Goal: Information Seeking & Learning: Learn about a topic

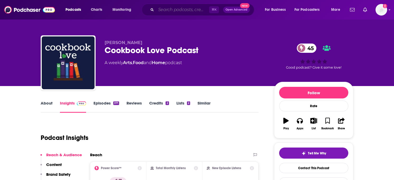
click at [177, 12] on input "Search podcasts, credits, & more..." at bounding box center [182, 10] width 53 height 8
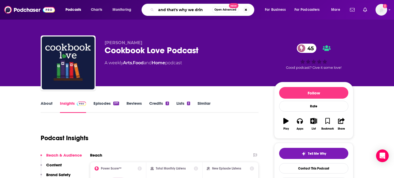
type input "and that's why we drink"
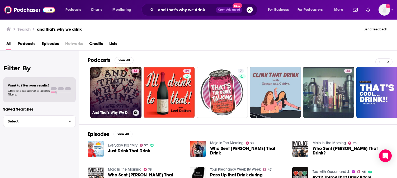
click at [126, 83] on link "84 And That's Why We Drink" at bounding box center [115, 92] width 51 height 51
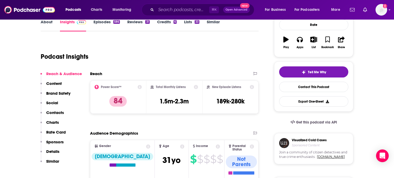
scroll to position [81, 0]
drag, startPoint x: 157, startPoint y: 101, endPoint x: 189, endPoint y: 101, distance: 32.0
click at [189, 101] on div "Total Monthly Listens 1.5m-2.3m" at bounding box center [175, 97] width 48 height 24
copy h3 "1.5m-2.3m"
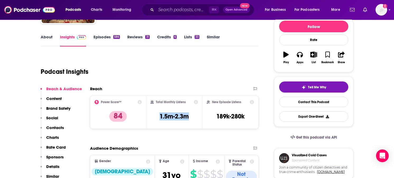
scroll to position [103, 0]
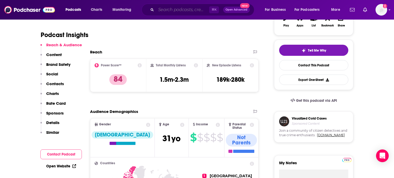
click at [189, 10] on input "Search podcasts, credits, & more..." at bounding box center [182, 10] width 53 height 8
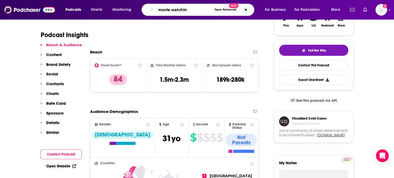
type input "movie watching"
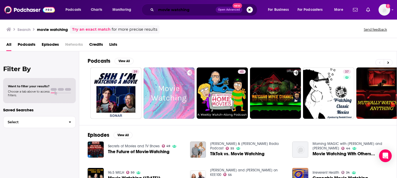
click at [173, 10] on input "movie watching" at bounding box center [186, 10] width 60 height 8
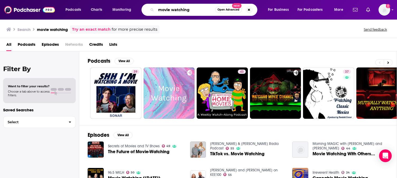
click at [173, 10] on input "movie watching" at bounding box center [185, 10] width 59 height 8
type input "movies"
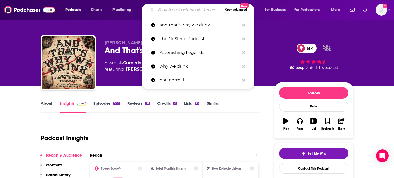
click at [184, 10] on input "Search podcasts, credits, & more..." at bounding box center [189, 10] width 67 height 8
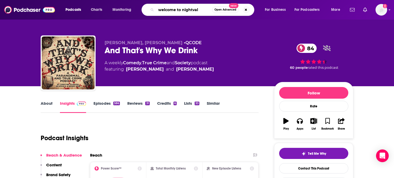
type input "welcome to [GEOGRAPHIC_DATA]"
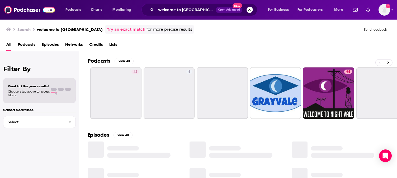
click at [32, 45] on span "Podcasts" at bounding box center [27, 45] width 18 height 11
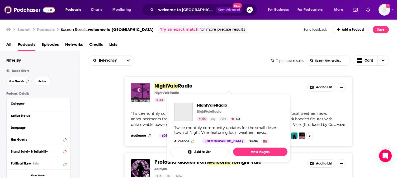
click at [180, 84] on span "Radio" at bounding box center [185, 85] width 15 height 7
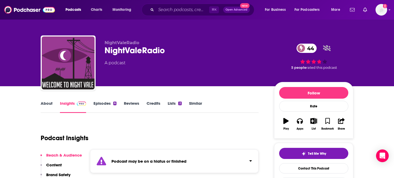
scroll to position [62, 0]
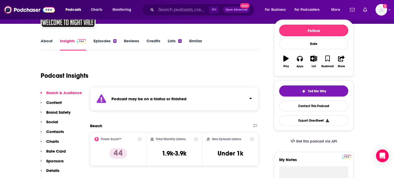
click at [198, 41] on link "Similar" at bounding box center [195, 44] width 13 height 12
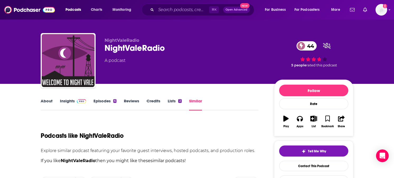
scroll to position [131, 0]
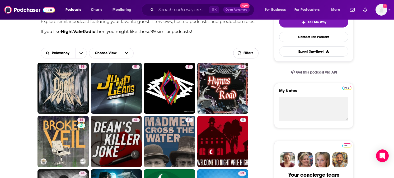
click at [254, 52] on span "Filters" at bounding box center [246, 53] width 25 height 4
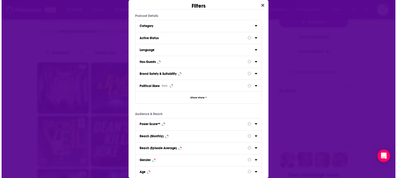
scroll to position [0, 0]
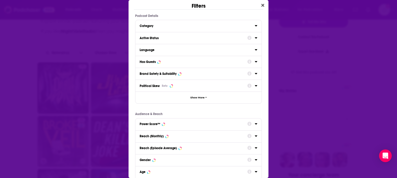
click at [255, 39] on icon "Dialog" at bounding box center [256, 38] width 3 height 4
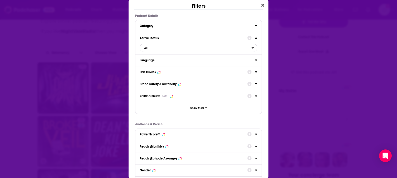
click at [197, 47] on span "All" at bounding box center [196, 47] width 112 height 7
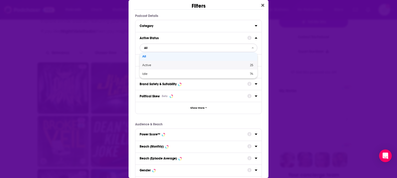
click at [196, 64] on span "Active" at bounding box center [171, 65] width 58 height 3
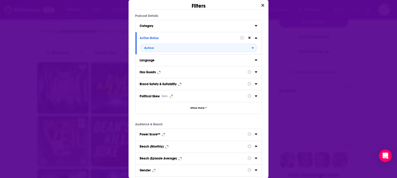
click at [255, 72] on icon "Dialog" at bounding box center [256, 72] width 3 height 4
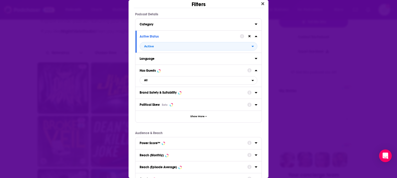
scroll to position [17, 0]
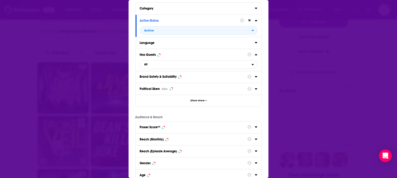
click at [254, 126] on div "Power Score™" at bounding box center [199, 127] width 126 height 12
click at [255, 127] on icon "Dialog" at bounding box center [256, 127] width 3 height 4
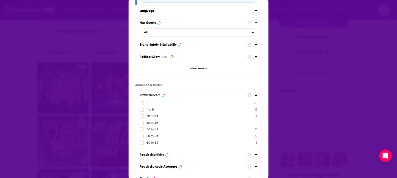
scroll to position [84, 0]
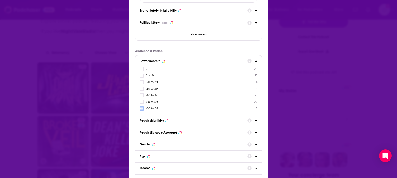
click at [142, 108] on icon "Dialog" at bounding box center [141, 108] width 3 height 3
click at [282, 92] on div "Filters Podcast Details Category Active Status Active Language Has Guests All B…" at bounding box center [198, 89] width 397 height 178
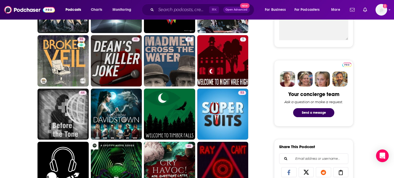
scroll to position [140, 0]
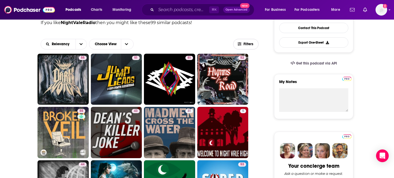
click at [244, 47] on button "Filters" at bounding box center [245, 44] width 25 height 11
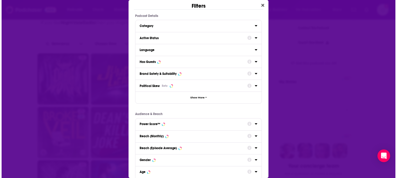
scroll to position [0, 0]
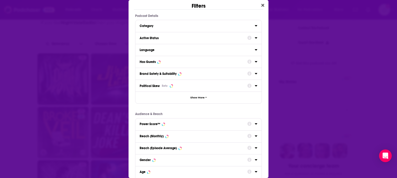
click at [255, 37] on icon "Dialog" at bounding box center [256, 37] width 2 height 1
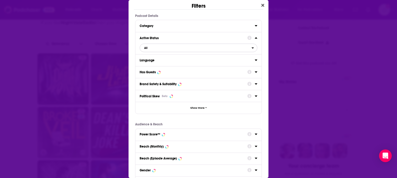
click at [227, 45] on span "All" at bounding box center [196, 47] width 112 height 7
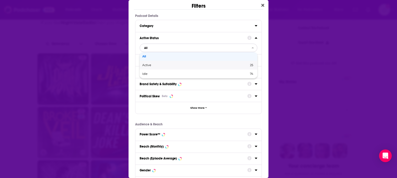
click at [218, 63] on div "Active 25" at bounding box center [199, 65] width 118 height 9
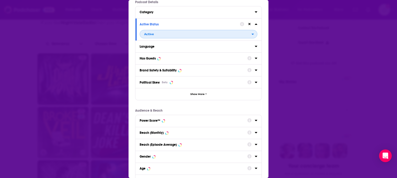
scroll to position [65, 0]
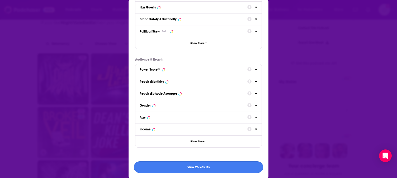
click at [219, 168] on button "View 25 Results" at bounding box center [198, 167] width 129 height 12
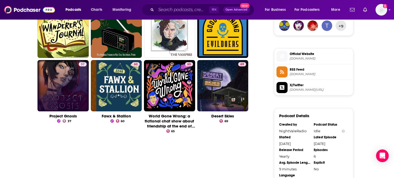
scroll to position [403, 0]
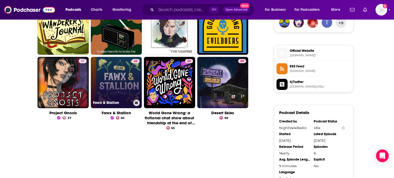
click at [109, 95] on link "60 Fawx & Stallion" at bounding box center [116, 82] width 51 height 51
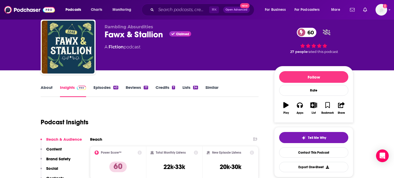
scroll to position [34, 0]
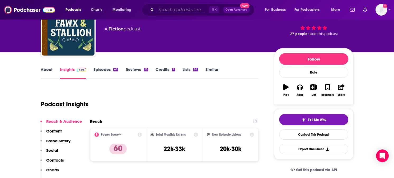
click at [169, 11] on input "Search podcasts, credits, & more..." at bounding box center [182, 10] width 53 height 8
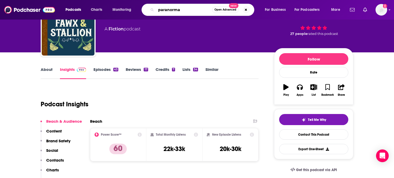
type input "paranormal"
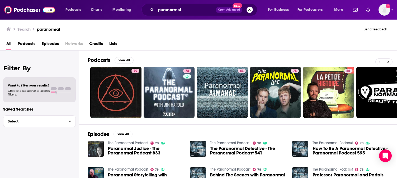
click at [29, 44] on span "Podcasts" at bounding box center [27, 44] width 18 height 11
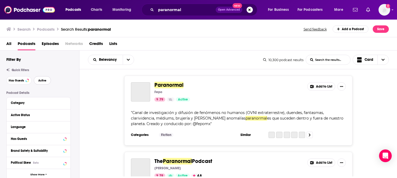
click at [40, 80] on span "Active" at bounding box center [42, 80] width 8 height 3
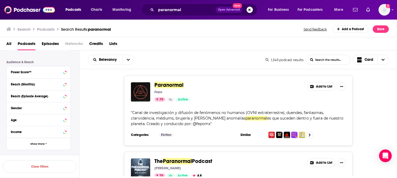
scroll to position [142, 0]
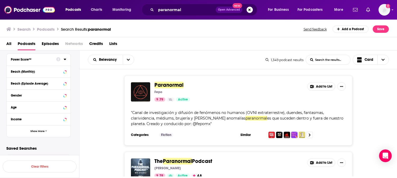
click at [58, 61] on icon at bounding box center [58, 59] width 4 height 4
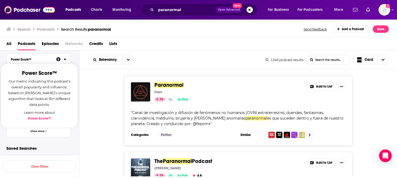
click at [66, 62] on div "Power Score™ Our metric indicating this podcast's overall popularity and influe…" at bounding box center [61, 59] width 10 height 7
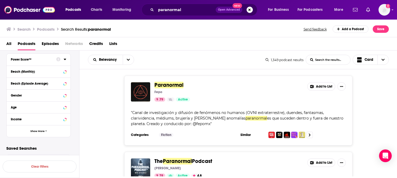
click at [66, 61] on icon at bounding box center [65, 59] width 3 height 4
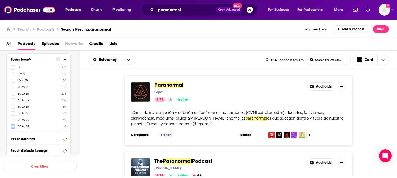
click at [12, 125] on icon at bounding box center [12, 126] width 3 height 3
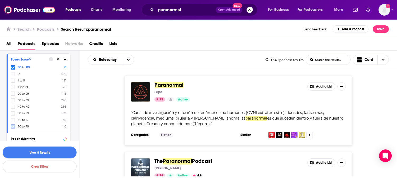
click at [13, 127] on icon at bounding box center [12, 126] width 3 height 2
click at [13, 125] on icon at bounding box center [12, 126] width 3 height 3
click at [54, 152] on button "View 130 Results" at bounding box center [40, 152] width 74 height 12
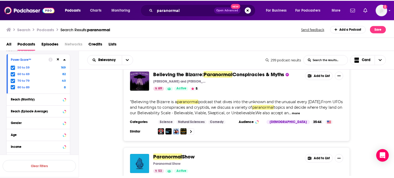
scroll to position [512, 0]
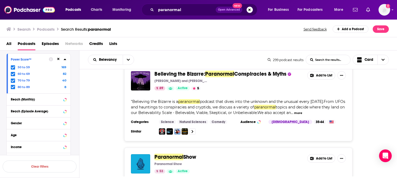
click at [172, 74] on span "Believing the Bizarre:" at bounding box center [180, 74] width 51 height 7
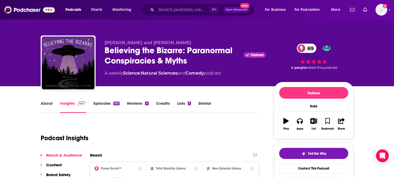
scroll to position [23, 0]
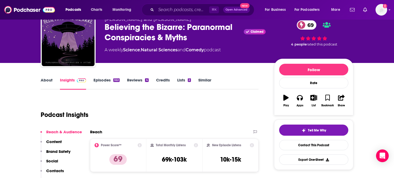
click at [45, 80] on link "About" at bounding box center [47, 83] width 12 height 12
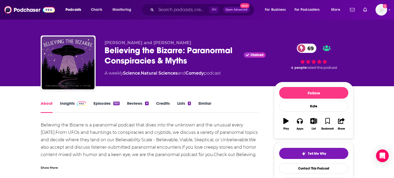
click at [72, 103] on link "Insights" at bounding box center [73, 107] width 26 height 12
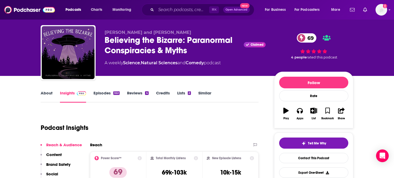
scroll to position [31, 0]
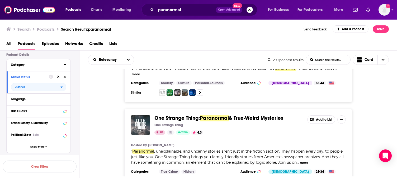
scroll to position [128, 0]
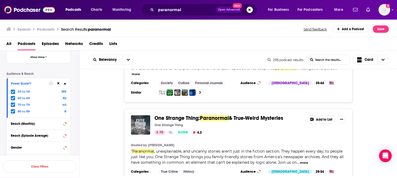
click at [12, 92] on icon at bounding box center [12, 91] width 3 height 2
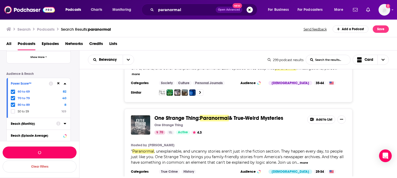
click at [69, 153] on button "button" at bounding box center [40, 152] width 74 height 12
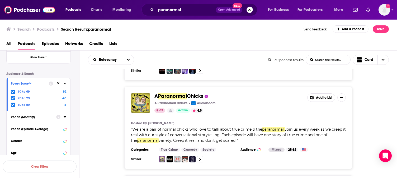
scroll to position [988, 0]
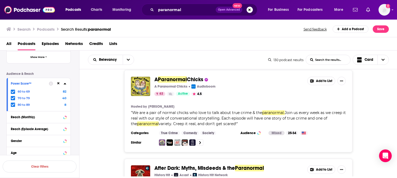
click at [13, 91] on icon at bounding box center [12, 91] width 3 height 3
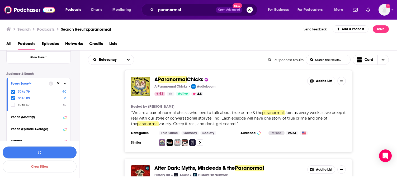
click at [69, 152] on button "button" at bounding box center [40, 152] width 74 height 12
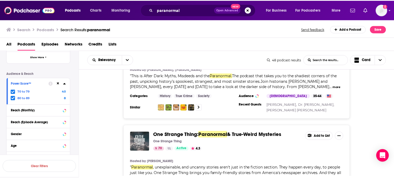
scroll to position [350, 0]
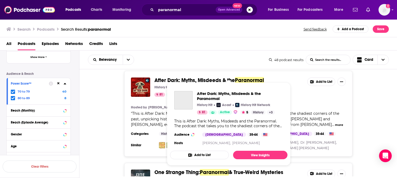
click at [181, 77] on span "After Dark: Myths, Misdeeds & the" at bounding box center [195, 80] width 81 height 7
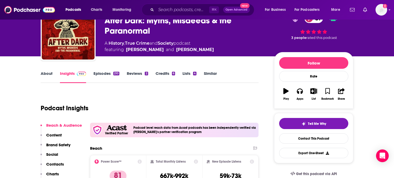
scroll to position [23, 0]
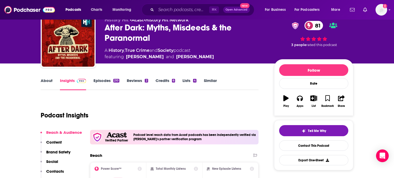
click at [48, 80] on link "About" at bounding box center [47, 84] width 12 height 12
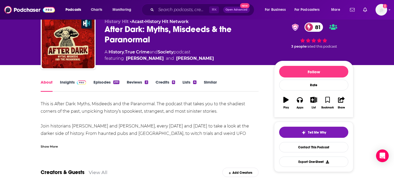
scroll to position [24, 0]
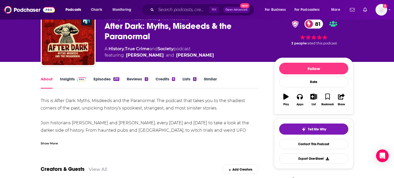
click at [53, 143] on div "Show More" at bounding box center [49, 142] width 17 height 5
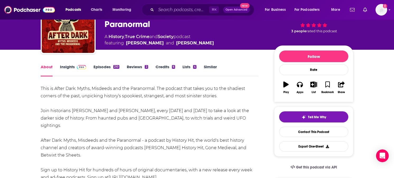
scroll to position [0, 0]
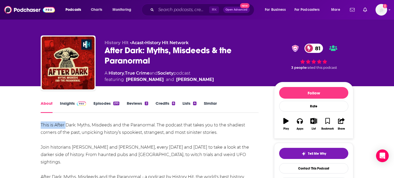
drag, startPoint x: 40, startPoint y: 124, endPoint x: 65, endPoint y: 126, distance: 25.7
click at [77, 124] on div "This is After Dark: Myths, Misdeeds and the Paranormal. The podcast that takes …" at bounding box center [150, 176] width 218 height 111
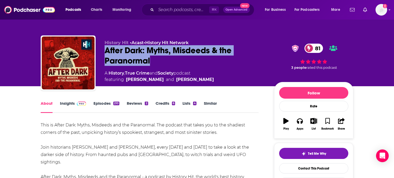
drag, startPoint x: 103, startPoint y: 49, endPoint x: 159, endPoint y: 61, distance: 56.3
click at [159, 61] on div "History Hit • Acast • History Hit Network After Dark: Myths, Misdeeds & the Par…" at bounding box center [197, 63] width 313 height 57
copy h1 "After Dark: Myths, Misdeeds & the Paranormal"
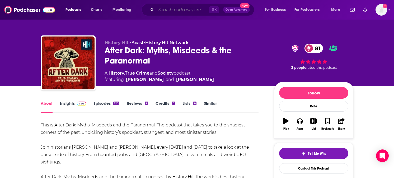
click at [185, 7] on input "Search podcasts, credits, & more..." at bounding box center [182, 10] width 53 height 8
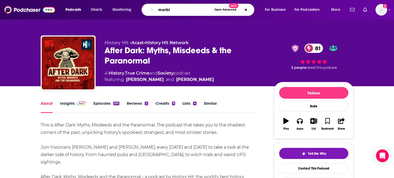
type input "morbid"
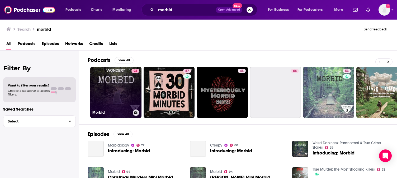
click at [119, 86] on link "94 Morbid" at bounding box center [115, 92] width 51 height 51
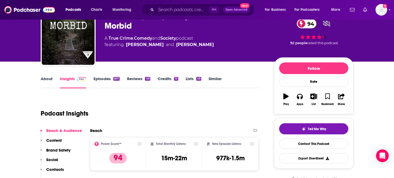
scroll to position [38, 0]
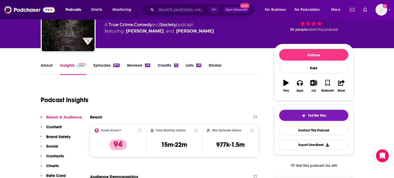
click at [51, 67] on link "About" at bounding box center [47, 69] width 12 height 12
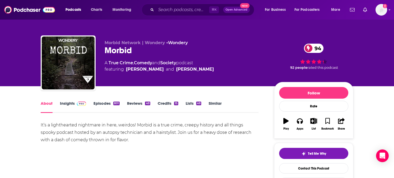
click at [122, 50] on div "Morbid 94" at bounding box center [185, 50] width 161 height 10
click at [73, 106] on link "Insights" at bounding box center [73, 107] width 26 height 12
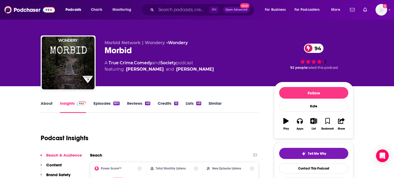
scroll to position [79, 0]
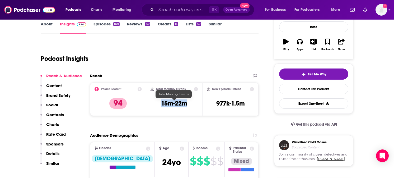
drag, startPoint x: 160, startPoint y: 101, endPoint x: 191, endPoint y: 103, distance: 31.0
click at [191, 103] on div "Total Monthly Listens 15m-22m" at bounding box center [175, 99] width 48 height 24
copy h3 "15m-22m"
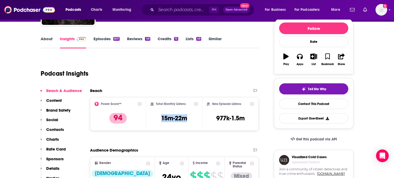
scroll to position [0, 0]
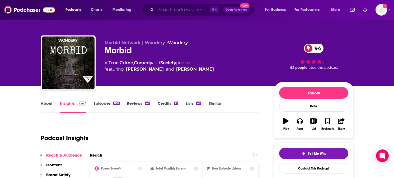
click at [176, 10] on input "Search podcasts, credits, & more..." at bounding box center [182, 10] width 53 height 8
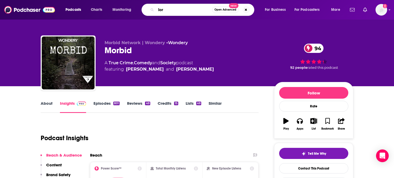
type input "lore"
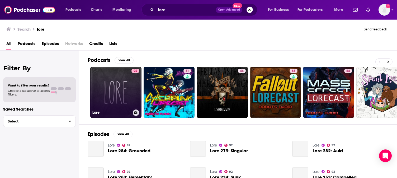
click at [126, 73] on link "92 Lore" at bounding box center [115, 92] width 51 height 51
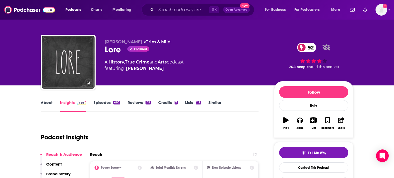
scroll to position [2, 0]
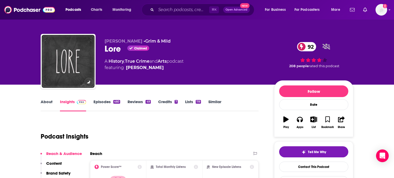
click at [115, 50] on div "Lore Claimed 92" at bounding box center [185, 49] width 161 height 10
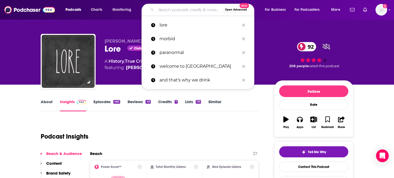
click at [182, 12] on input "Search podcasts, credits, & more..." at bounding box center [189, 10] width 67 height 8
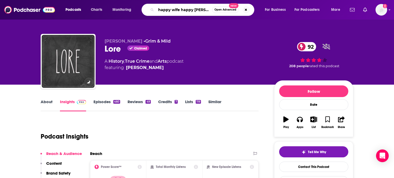
type input "happy wife happy life"
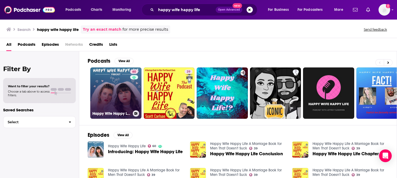
click at [129, 78] on link "60 Happy Wife Happy Life" at bounding box center [115, 92] width 51 height 51
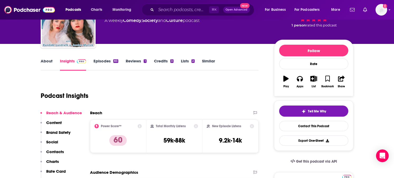
scroll to position [62, 0]
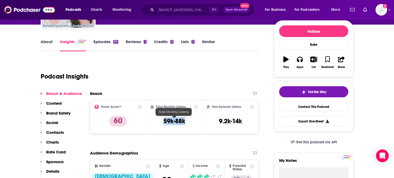
drag, startPoint x: 163, startPoint y: 119, endPoint x: 189, endPoint y: 119, distance: 26.4
click at [189, 119] on div "Total Monthly Listens 59k-88k" at bounding box center [175, 117] width 48 height 24
copy h3 "59k-88k"
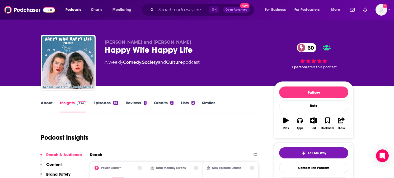
scroll to position [0, 0]
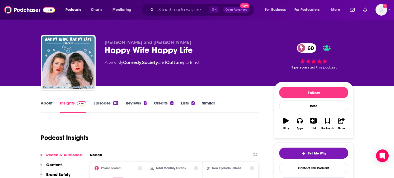
click at [49, 104] on link "About" at bounding box center [47, 106] width 12 height 12
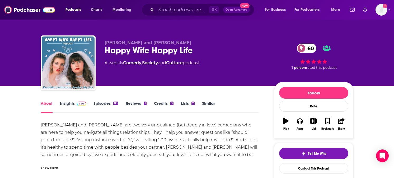
click at [143, 49] on div "Happy Wife Happy Life 60" at bounding box center [185, 50] width 161 height 10
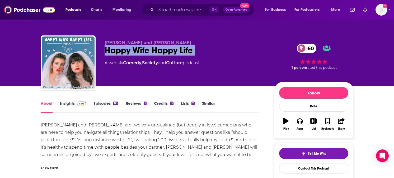
click at [143, 49] on div "Happy Wife Happy Life 60" at bounding box center [185, 50] width 161 height 10
copy div "Happy Wife Happy Life 60"
click at [74, 103] on link "Insights" at bounding box center [73, 107] width 26 height 12
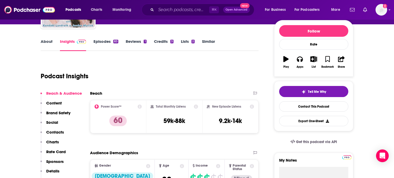
scroll to position [66, 0]
